Goal: Find specific page/section: Find specific page/section

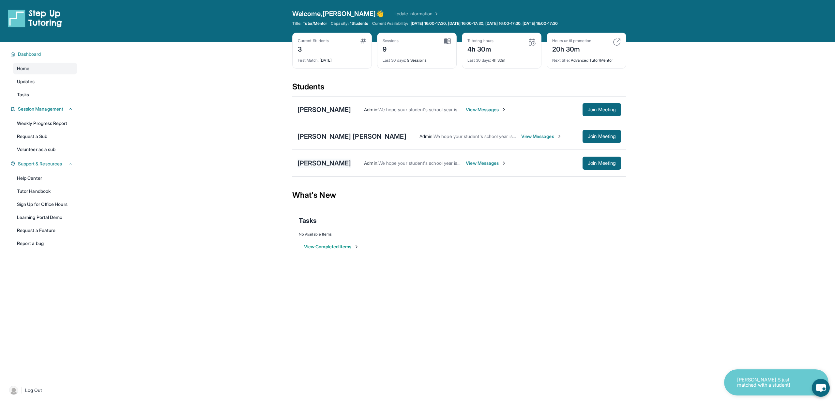
click at [308, 162] on div "[PERSON_NAME]" at bounding box center [323, 163] width 53 height 9
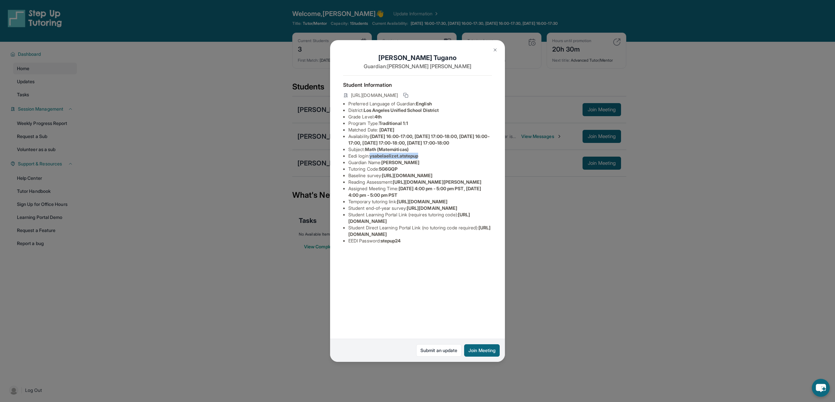
drag, startPoint x: 373, startPoint y: 163, endPoint x: 425, endPoint y: 164, distance: 52.2
click at [425, 159] on li "Eedi login : ysabelaelizet.atstepup" at bounding box center [420, 156] width 144 height 7
copy span "ysabelaelizet.atstepup"
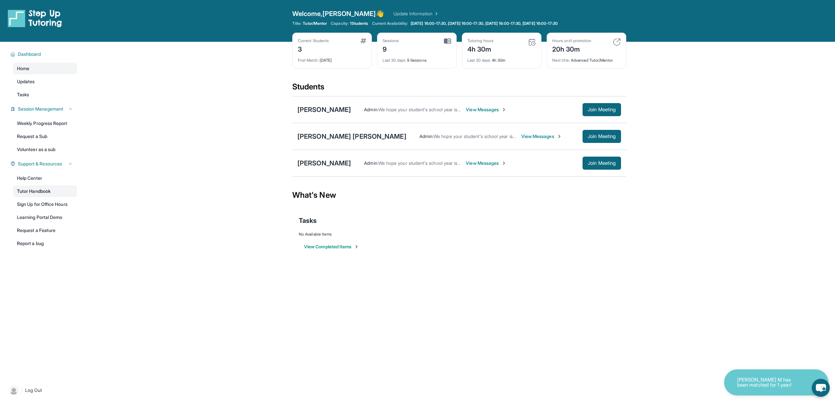
click at [44, 190] on link "Tutor Handbook" at bounding box center [45, 191] width 64 height 12
click at [318, 165] on div "[PERSON_NAME]" at bounding box center [323, 163] width 53 height 9
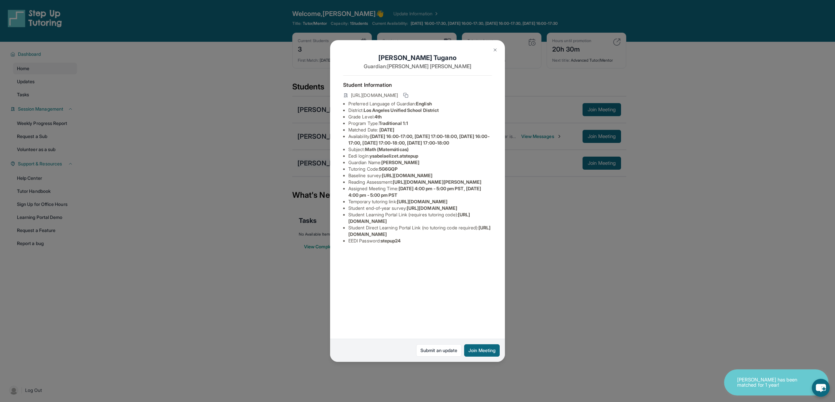
click at [318, 165] on div "Ysabela Elize Tugano Guardian: Angelica Sabinay Student Information https://stu…" at bounding box center [417, 201] width 835 height 402
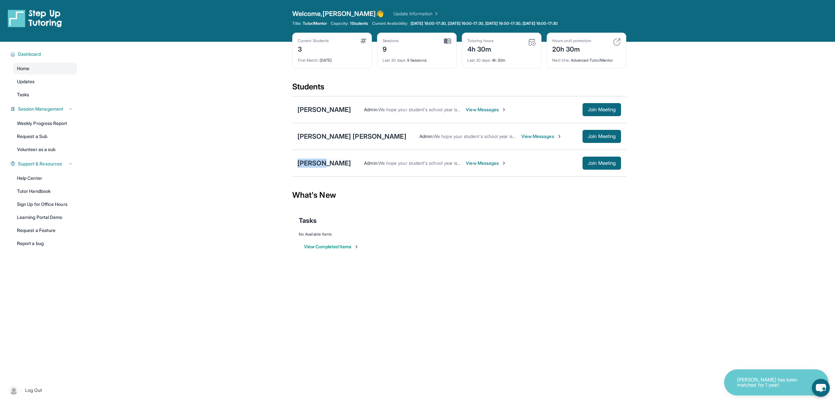
click at [318, 165] on div "[PERSON_NAME]" at bounding box center [323, 163] width 53 height 9
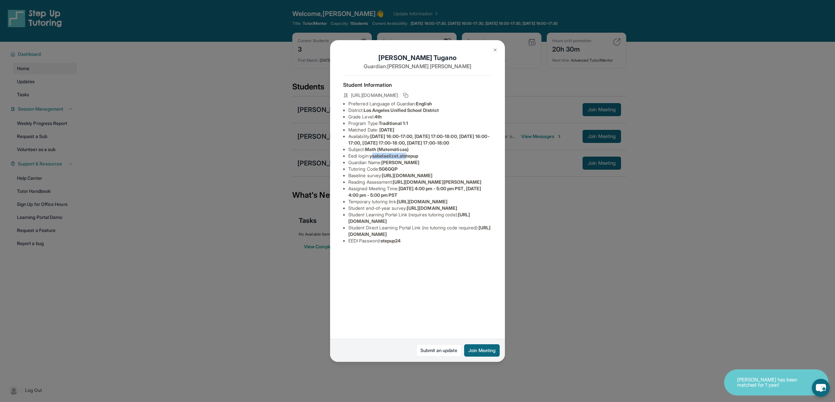
drag, startPoint x: 374, startPoint y: 162, endPoint x: 409, endPoint y: 159, distance: 35.3
click at [409, 159] on li "Eedi login : ysabelaelizet.atstepup" at bounding box center [420, 156] width 144 height 7
drag, startPoint x: 373, startPoint y: 161, endPoint x: 430, endPoint y: 159, distance: 56.5
click at [430, 159] on li "Eedi login : ysabelaelizet.atstepup" at bounding box center [420, 156] width 144 height 7
copy li "Eedi login :"
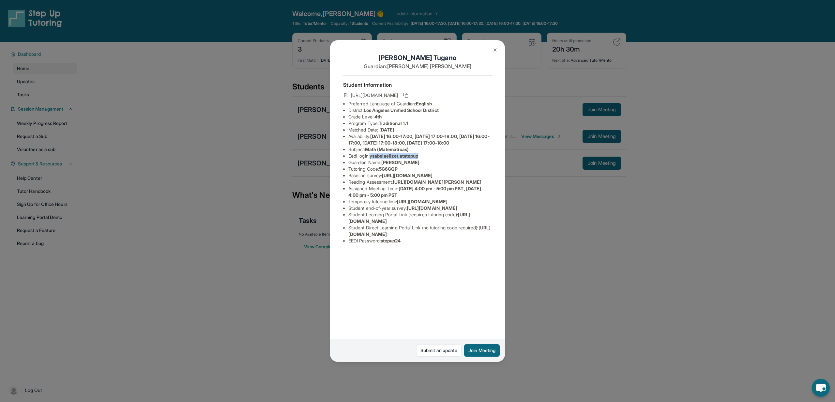
drag, startPoint x: 423, startPoint y: 163, endPoint x: 373, endPoint y: 165, distance: 49.9
click at [373, 159] on span "ysabelaelizet.atstepup" at bounding box center [394, 156] width 49 height 6
copy span "ysabelaelizet.atstepup"
